Goal: Navigation & Orientation: Understand site structure

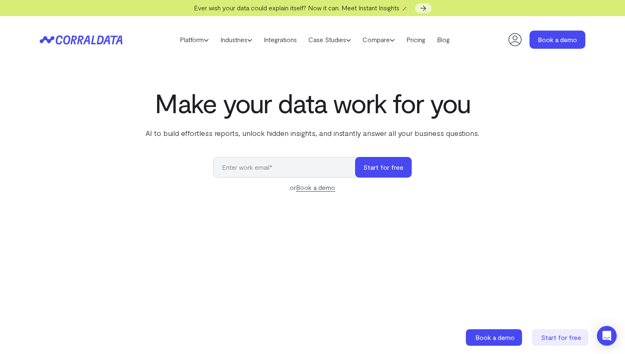
click at [516, 39] on icon at bounding box center [515, 39] width 17 height 17
click at [520, 41] on icon at bounding box center [515, 39] width 17 height 17
